Goal: Information Seeking & Learning: Learn about a topic

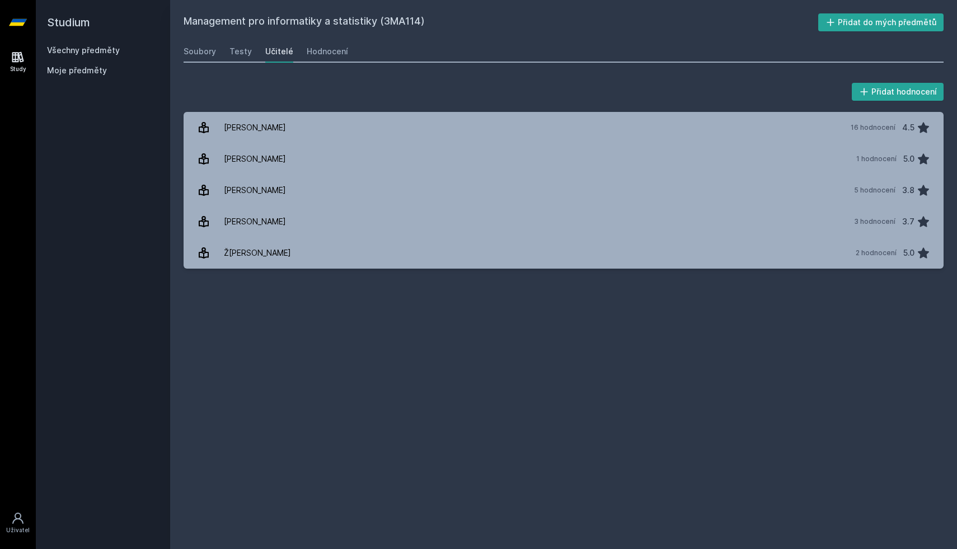
click at [191, 127] on link "[PERSON_NAME] 16 hodnocení 4.5" at bounding box center [564, 127] width 760 height 31
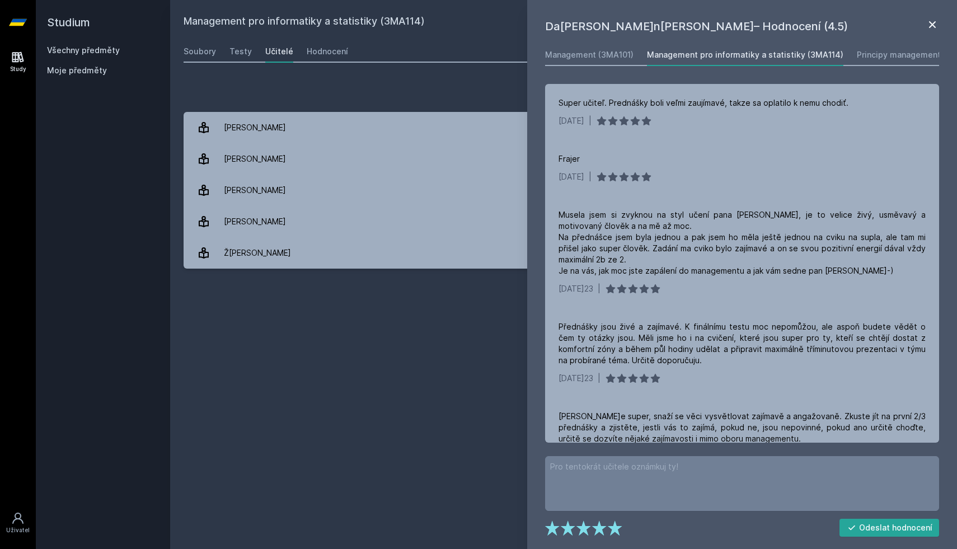
click at [936, 26] on icon at bounding box center [932, 24] width 13 height 13
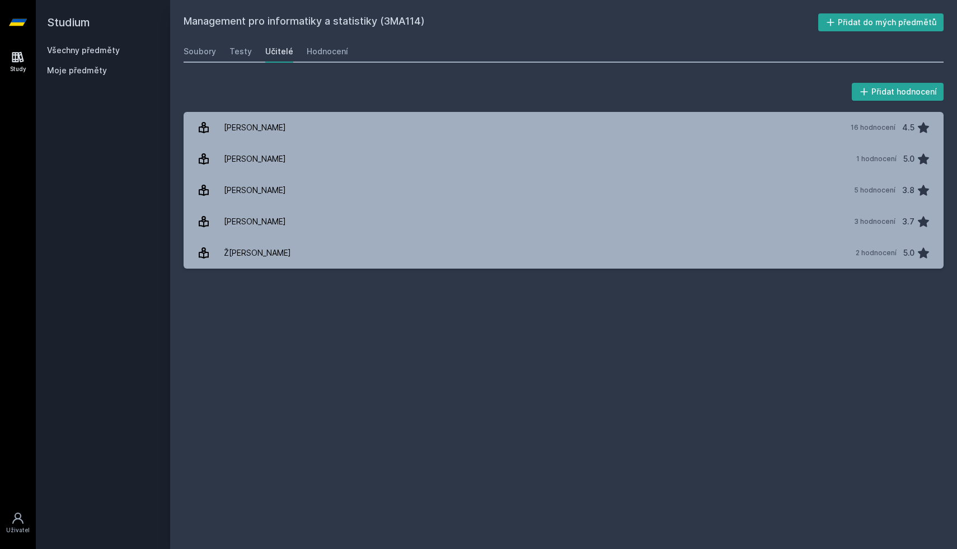
click at [102, 55] on div "Všechny předměty" at bounding box center [103, 50] width 112 height 11
click at [104, 52] on link "Všechny předměty" at bounding box center [83, 50] width 73 height 10
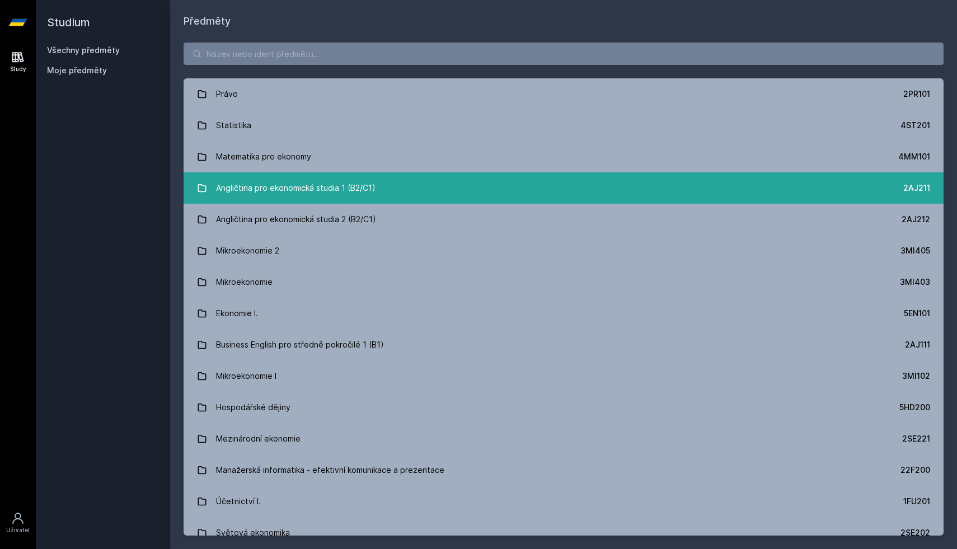
click at [243, 185] on div "Angličtina pro ekonomická studia 1 (B2/C1)" at bounding box center [295, 188] width 159 height 22
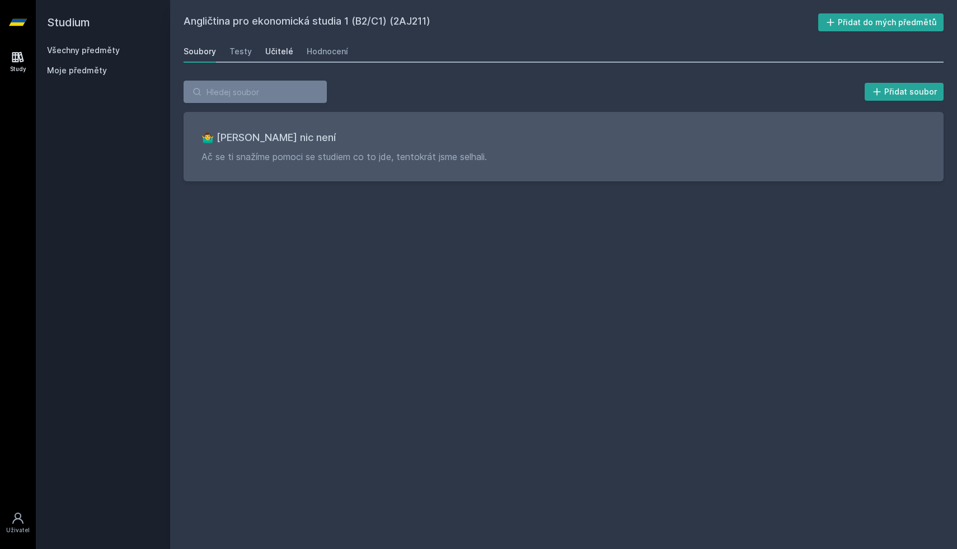
click at [276, 58] on link "Učitelé" at bounding box center [279, 51] width 28 height 22
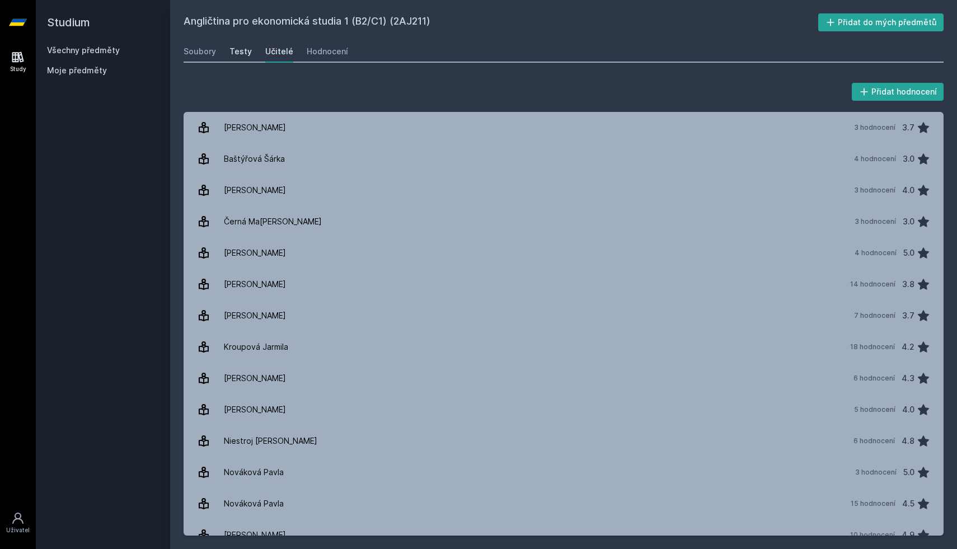
click at [240, 46] on div "Testy" at bounding box center [240, 51] width 22 height 11
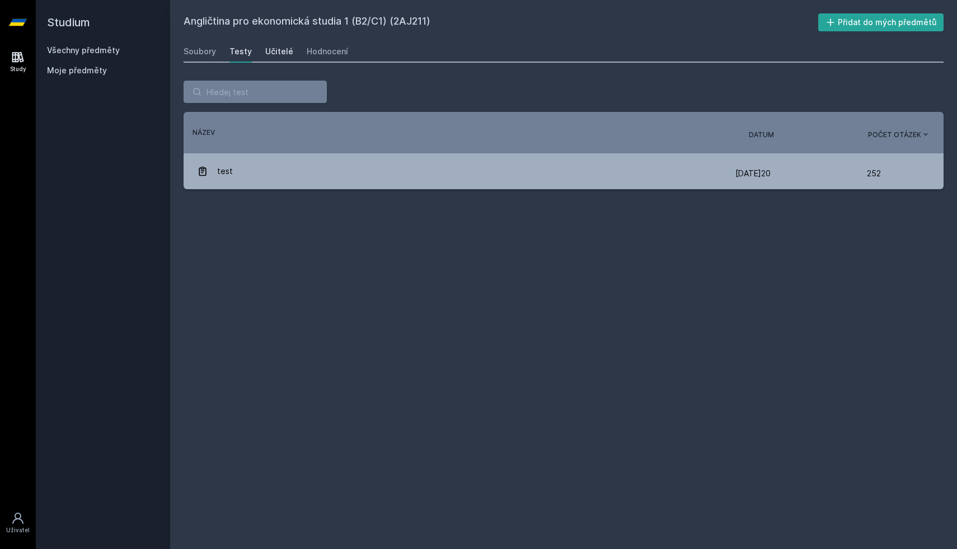
click at [270, 49] on div "Učitelé" at bounding box center [279, 51] width 28 height 11
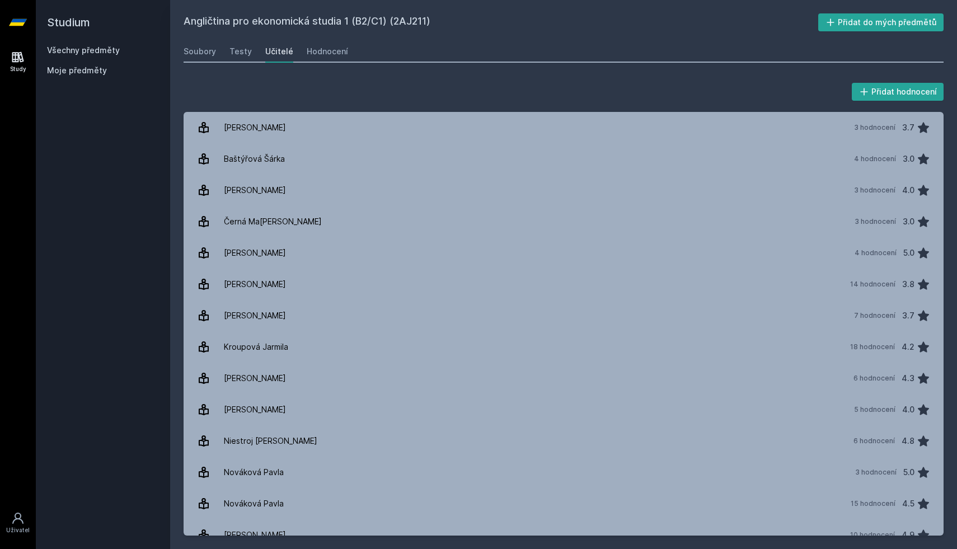
click at [301, 49] on div "Soubory Testy Učitelé Hodnocení" at bounding box center [564, 51] width 760 height 22
click at [313, 54] on div "Hodnocení" at bounding box center [327, 51] width 41 height 11
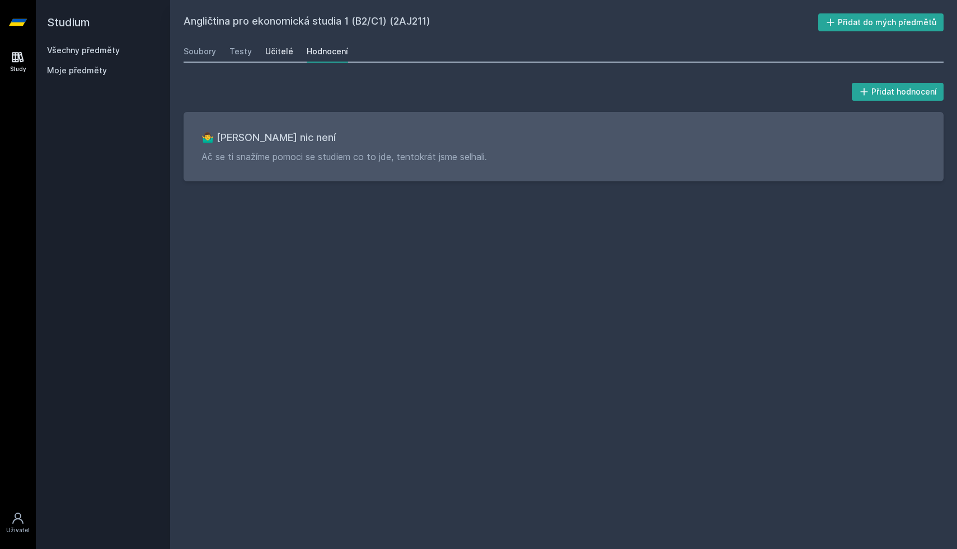
click at [278, 55] on div "Učitelé" at bounding box center [279, 51] width 28 height 11
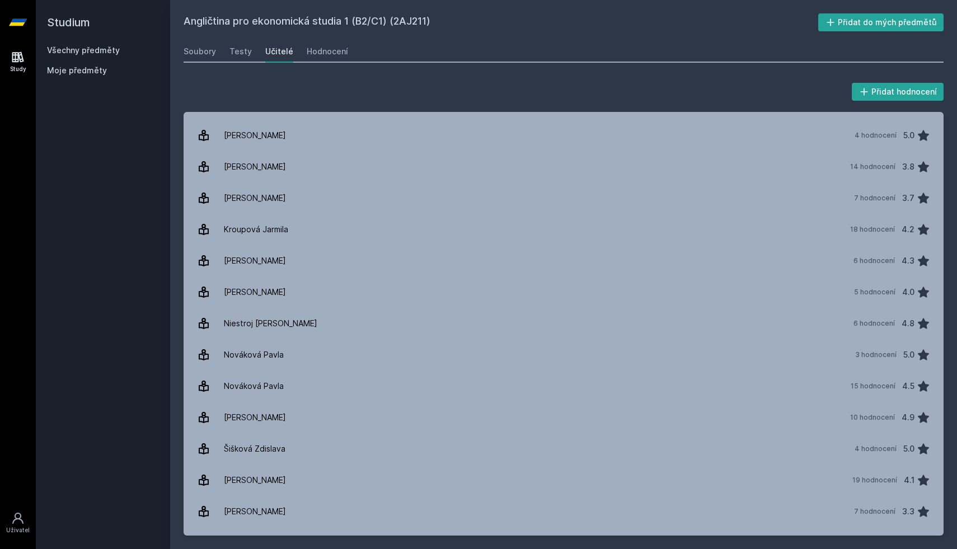
scroll to position [140, 0]
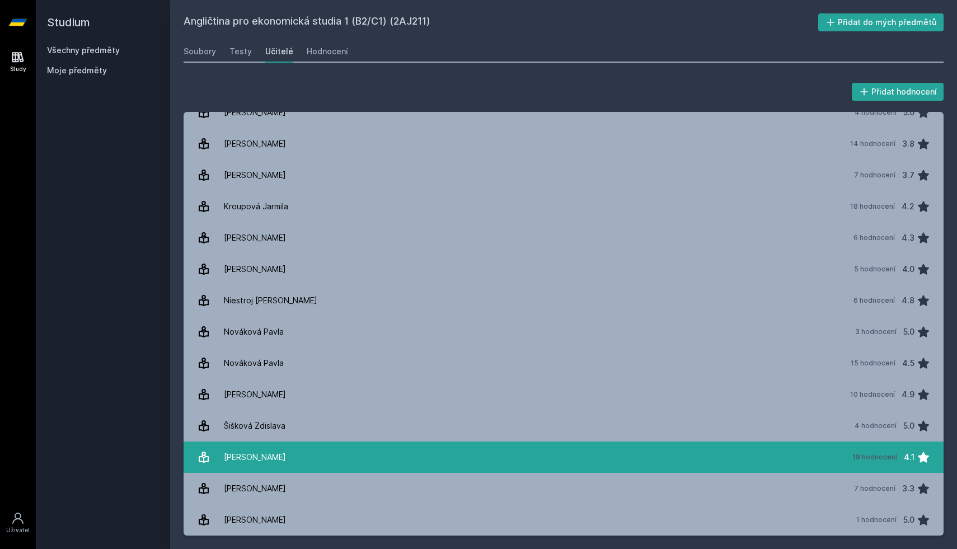
click at [266, 452] on div "[PERSON_NAME]" at bounding box center [255, 457] width 62 height 22
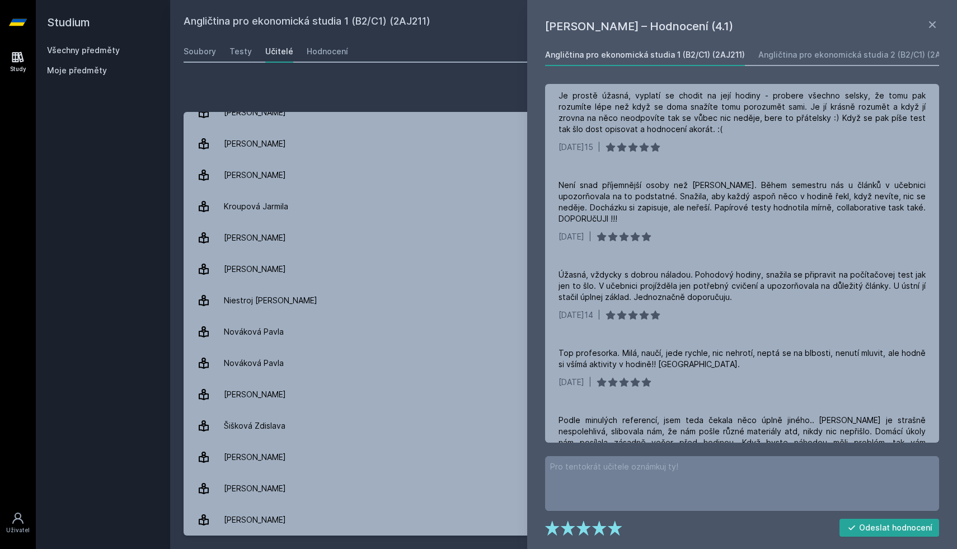
scroll to position [1253, 0]
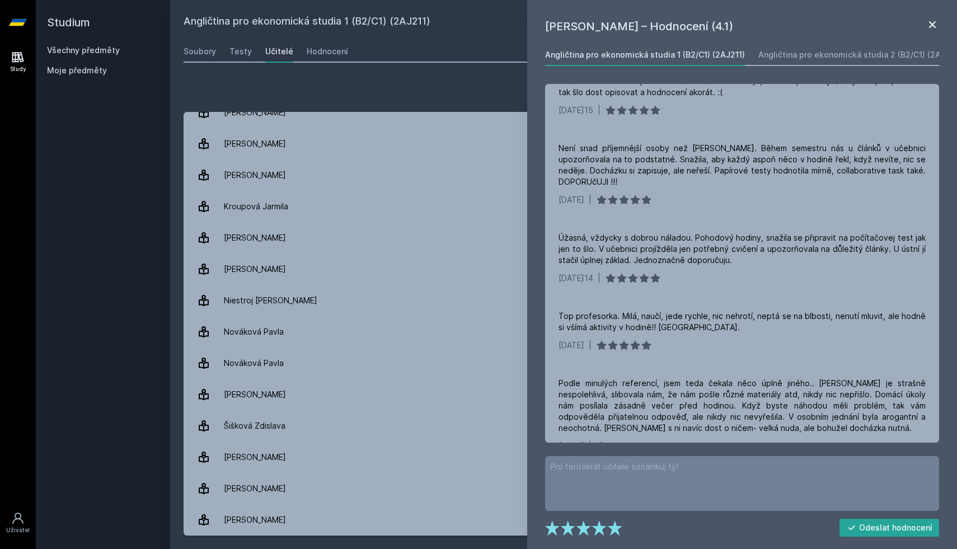
click at [932, 29] on icon at bounding box center [932, 24] width 13 height 13
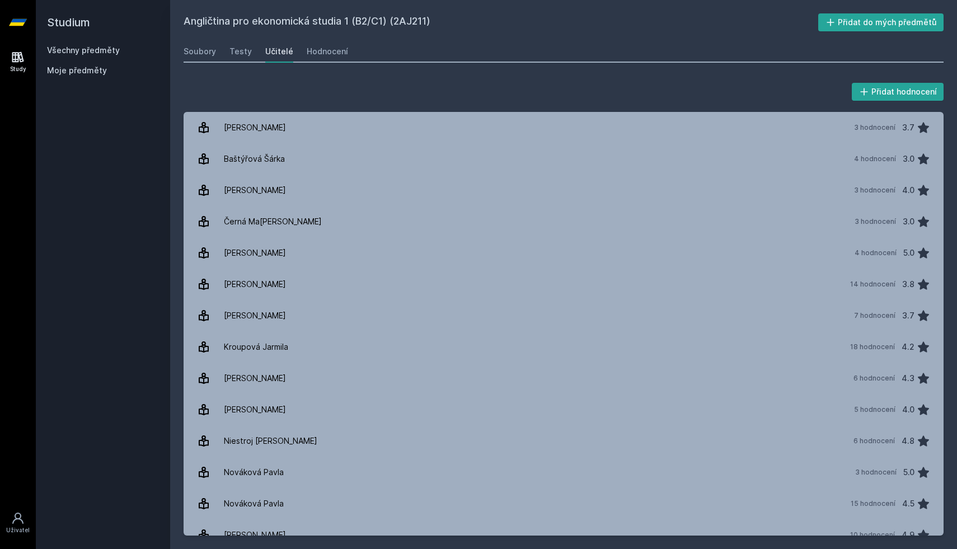
click at [84, 48] on link "Všechny předměty" at bounding box center [83, 50] width 73 height 10
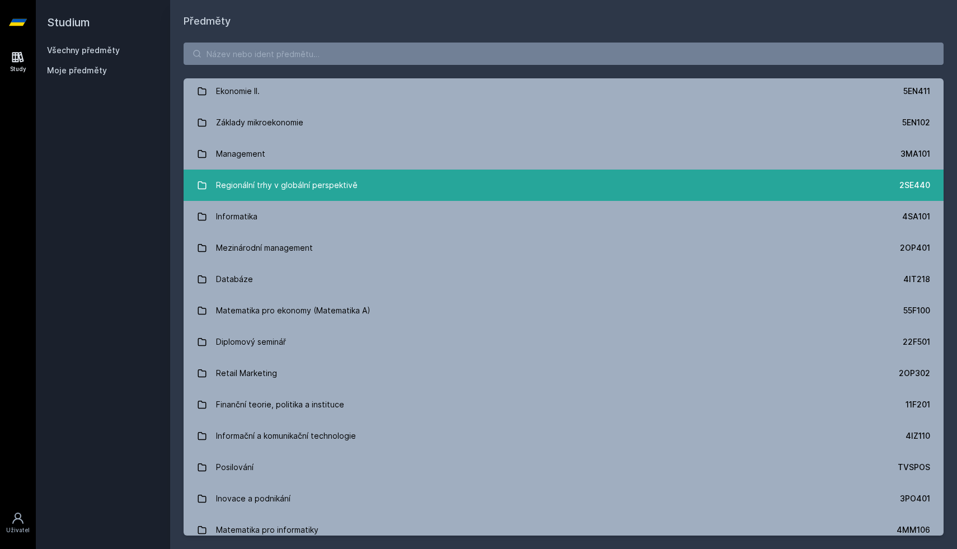
scroll to position [482, 0]
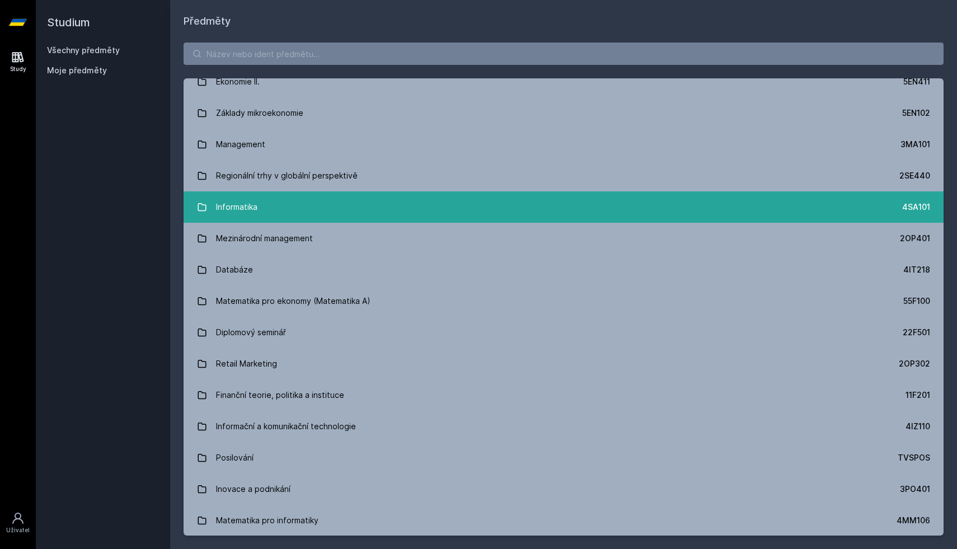
click at [324, 198] on link "Informatika 4SA101" at bounding box center [564, 206] width 760 height 31
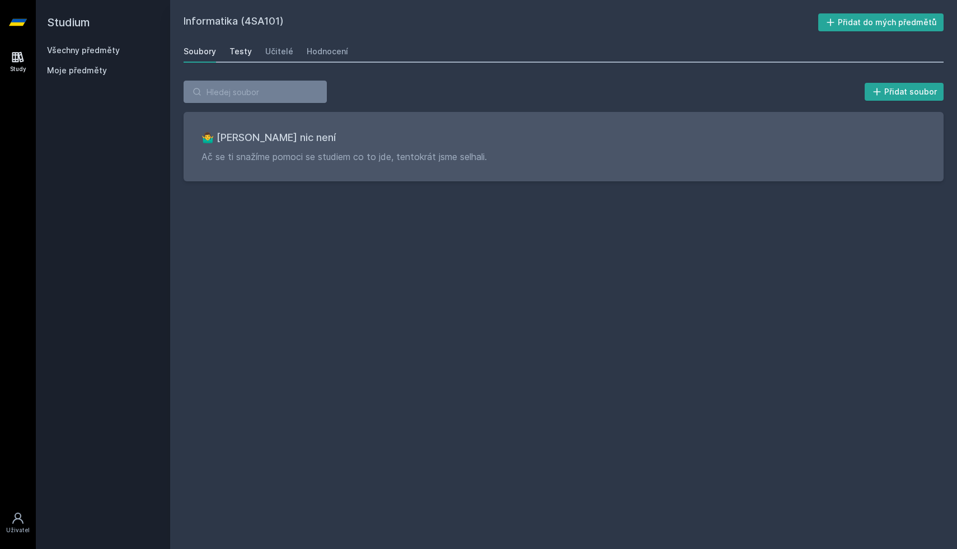
click at [242, 58] on link "Testy" at bounding box center [240, 51] width 22 height 22
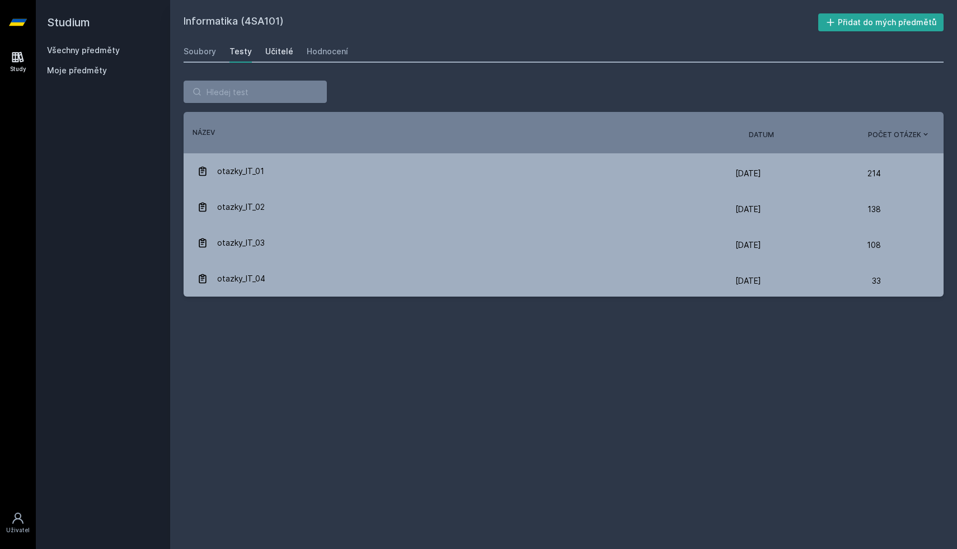
click at [276, 58] on link "Učitelé" at bounding box center [279, 51] width 28 height 22
